Goal: Task Accomplishment & Management: Complete application form

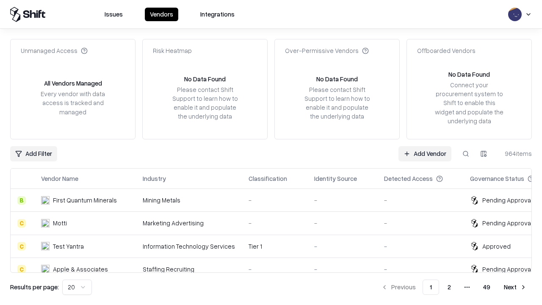
click at [425, 153] on link "Add Vendor" at bounding box center [425, 153] width 53 height 15
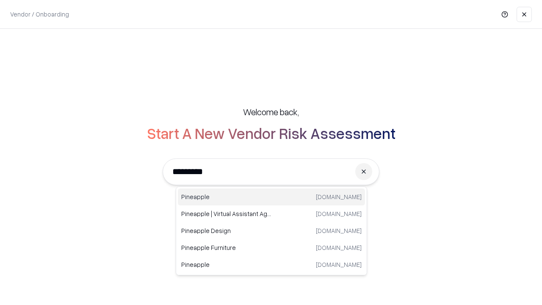
click at [272, 197] on div "Pineapple [DOMAIN_NAME]" at bounding box center [271, 197] width 187 height 17
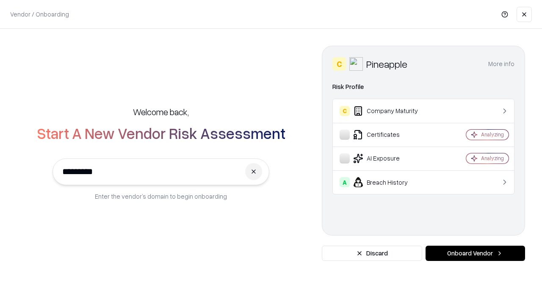
type input "*********"
click at [475, 253] on button "Onboard Vendor" at bounding box center [476, 253] width 100 height 15
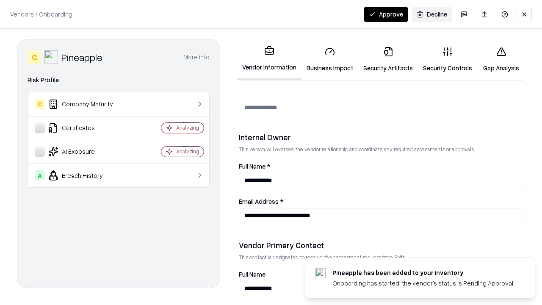
scroll to position [439, 0]
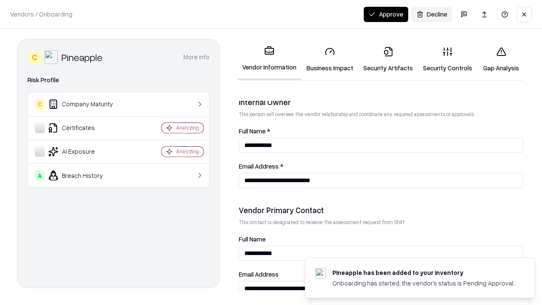
click at [330, 59] on link "Business Impact" at bounding box center [330, 59] width 57 height 39
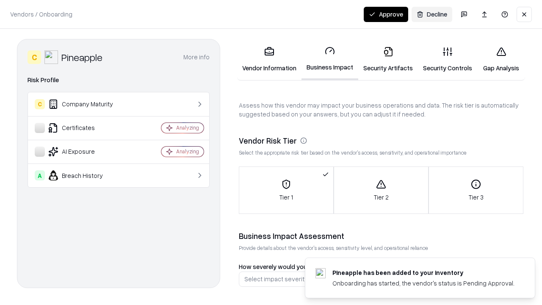
click at [388, 59] on link "Security Artifacts" at bounding box center [388, 59] width 60 height 39
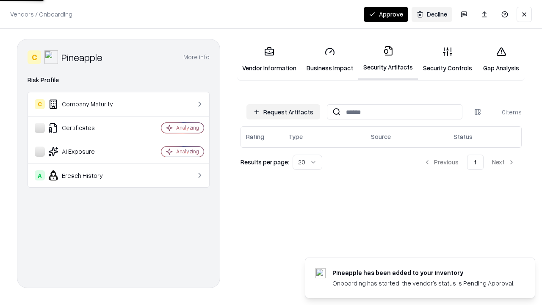
click at [283, 112] on button "Request Artifacts" at bounding box center [284, 111] width 74 height 15
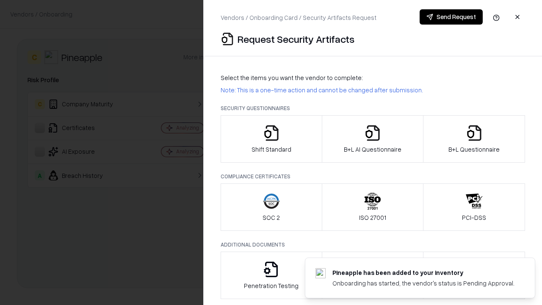
click at [271, 139] on icon "button" at bounding box center [271, 133] width 17 height 17
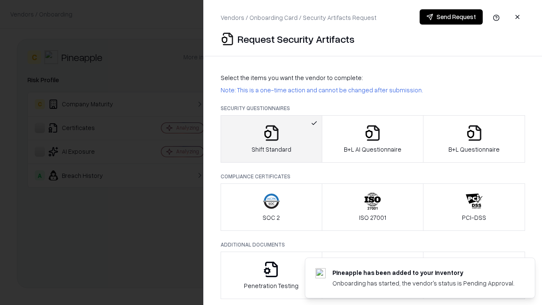
click at [451, 17] on button "Send Request" at bounding box center [451, 16] width 63 height 15
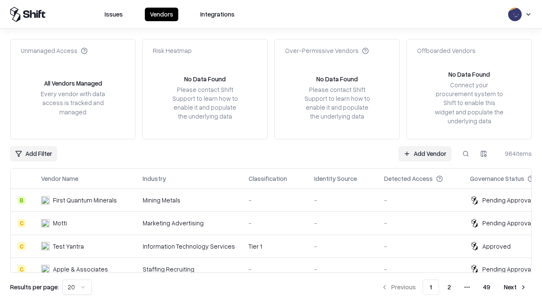
click at [466, 153] on button at bounding box center [465, 153] width 15 height 15
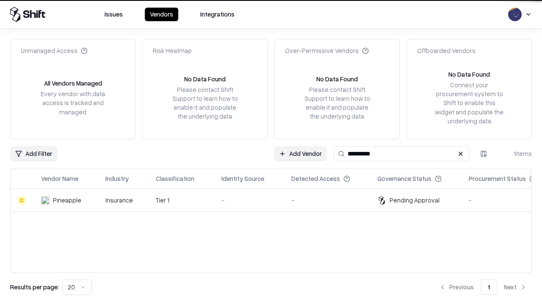
type input "*********"
click at [276, 200] on div "-" at bounding box center [250, 200] width 56 height 9
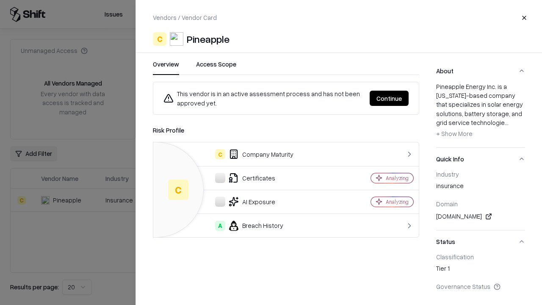
click at [389, 98] on button "Continue" at bounding box center [389, 98] width 39 height 15
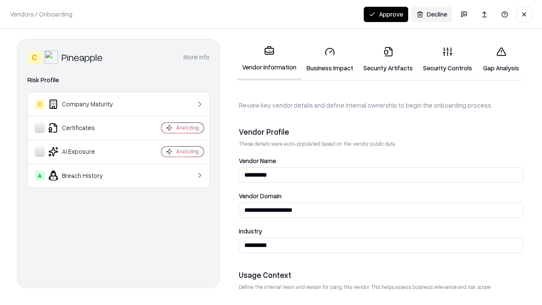
click at [388, 59] on link "Security Artifacts" at bounding box center [388, 59] width 60 height 39
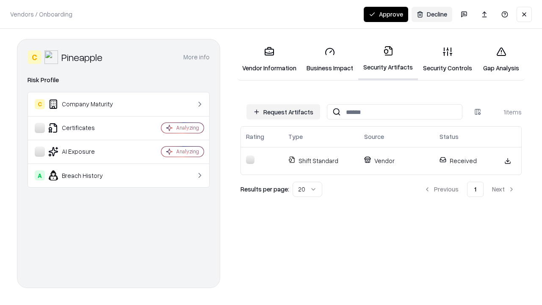
click at [386, 14] on button "Approve" at bounding box center [386, 14] width 44 height 15
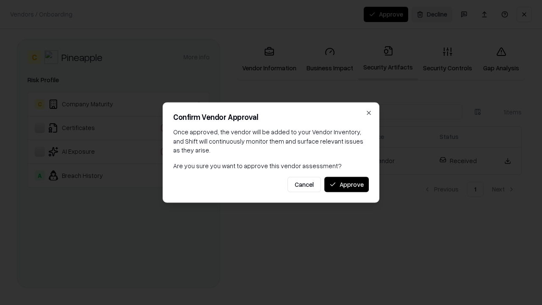
click at [347, 184] on button "Approve" at bounding box center [347, 184] width 44 height 15
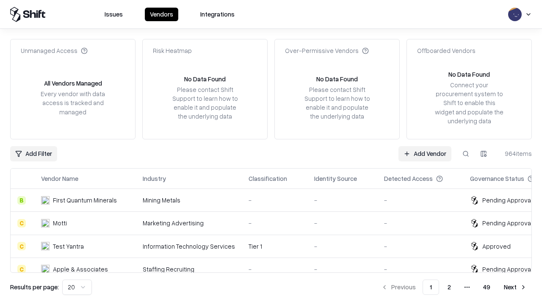
type input "*********"
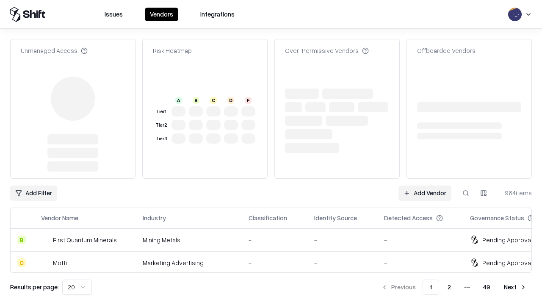
click at [425, 186] on link "Add Vendor" at bounding box center [425, 193] width 53 height 15
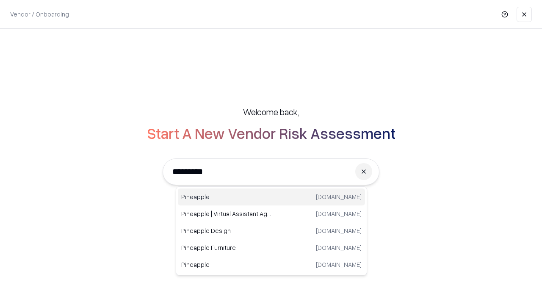
click at [272, 197] on div "Pineapple [DOMAIN_NAME]" at bounding box center [271, 197] width 187 height 17
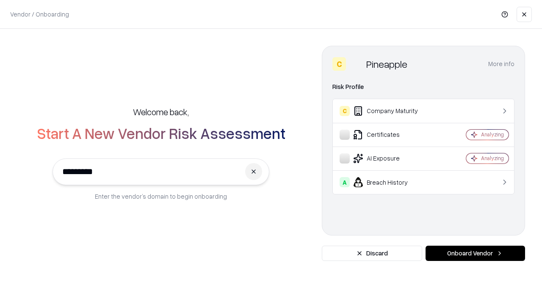
type input "*********"
click at [475, 253] on button "Onboard Vendor" at bounding box center [476, 253] width 100 height 15
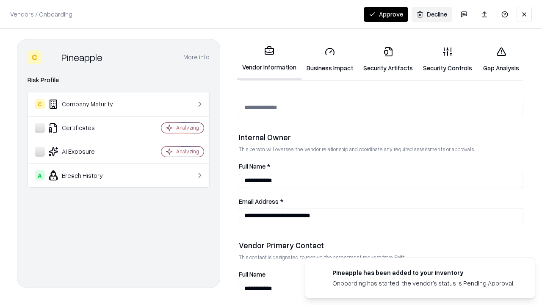
scroll to position [439, 0]
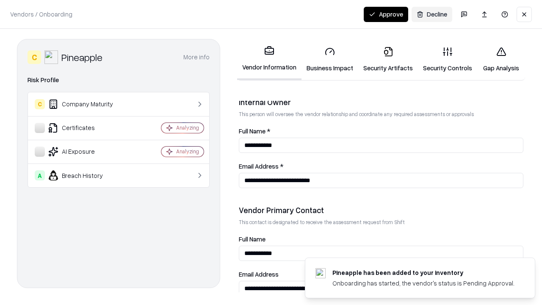
click at [386, 14] on button "Approve" at bounding box center [386, 14] width 44 height 15
